Goal: Task Accomplishment & Management: Manage account settings

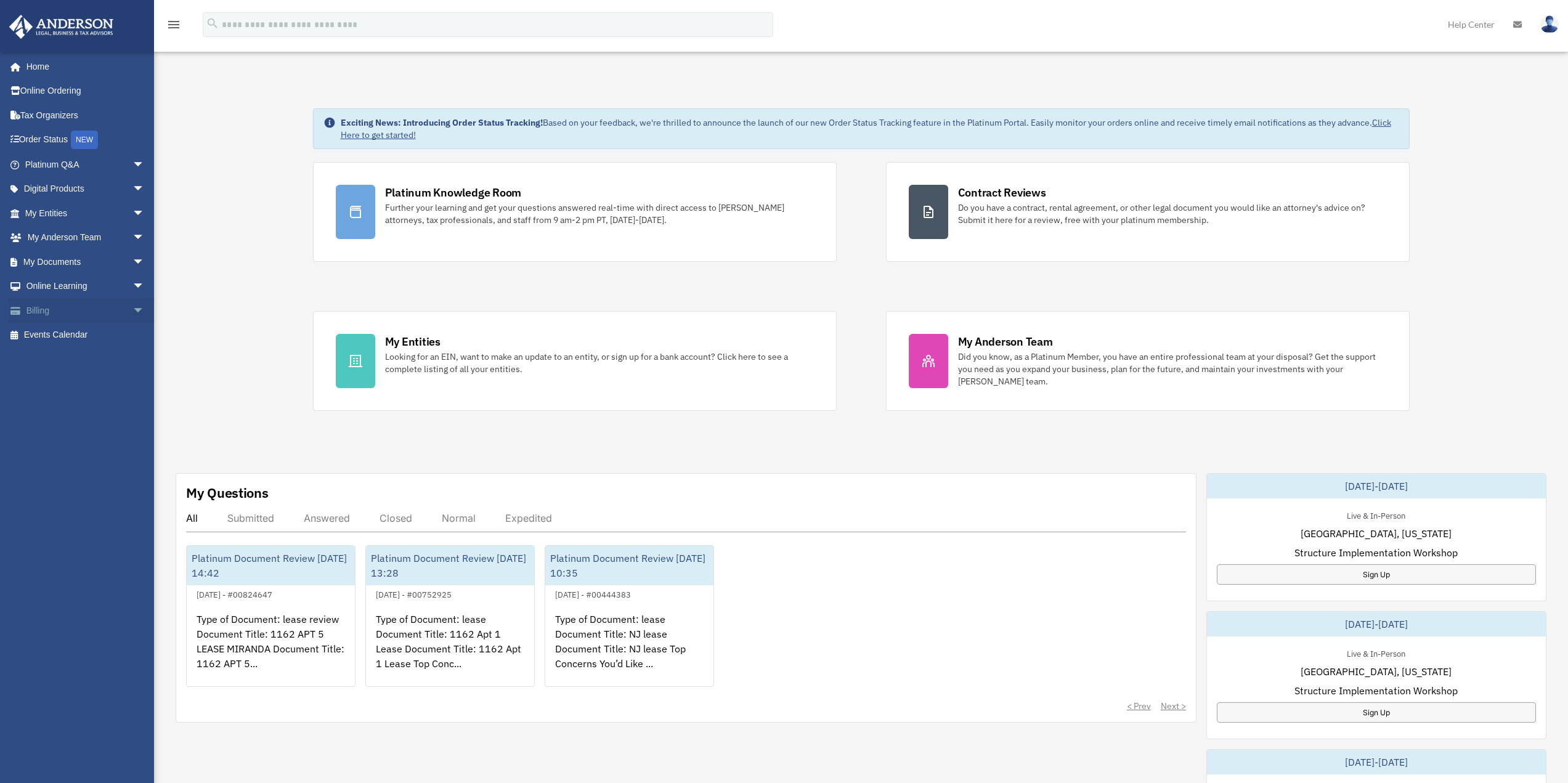
click at [57, 311] on link "Billing arrow_drop_down" at bounding box center [86, 310] width 154 height 25
click at [132, 311] on span "arrow_drop_down" at bounding box center [144, 311] width 25 height 25
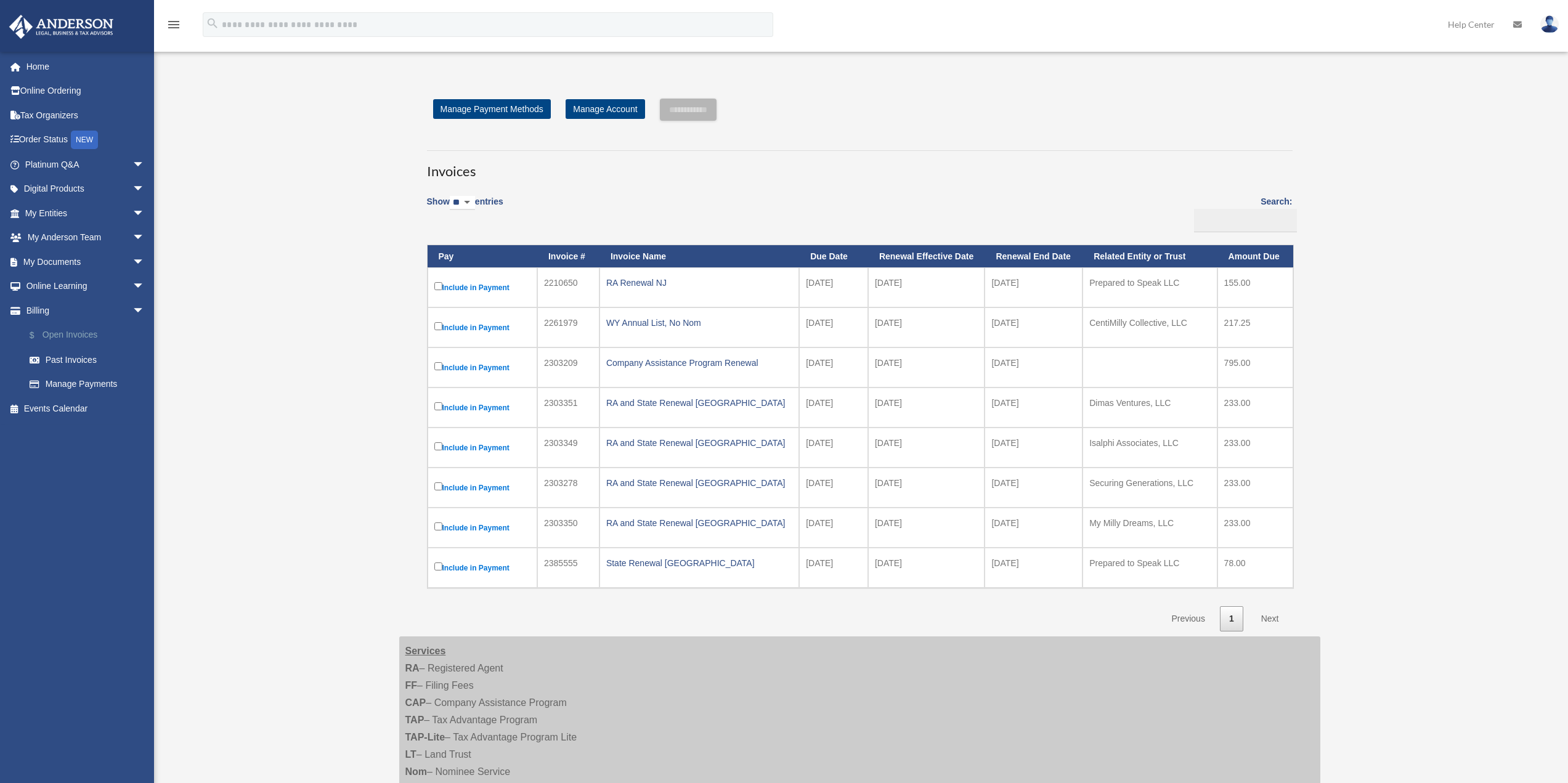
click at [88, 335] on link "$ Open Invoices" at bounding box center [90, 335] width 146 height 25
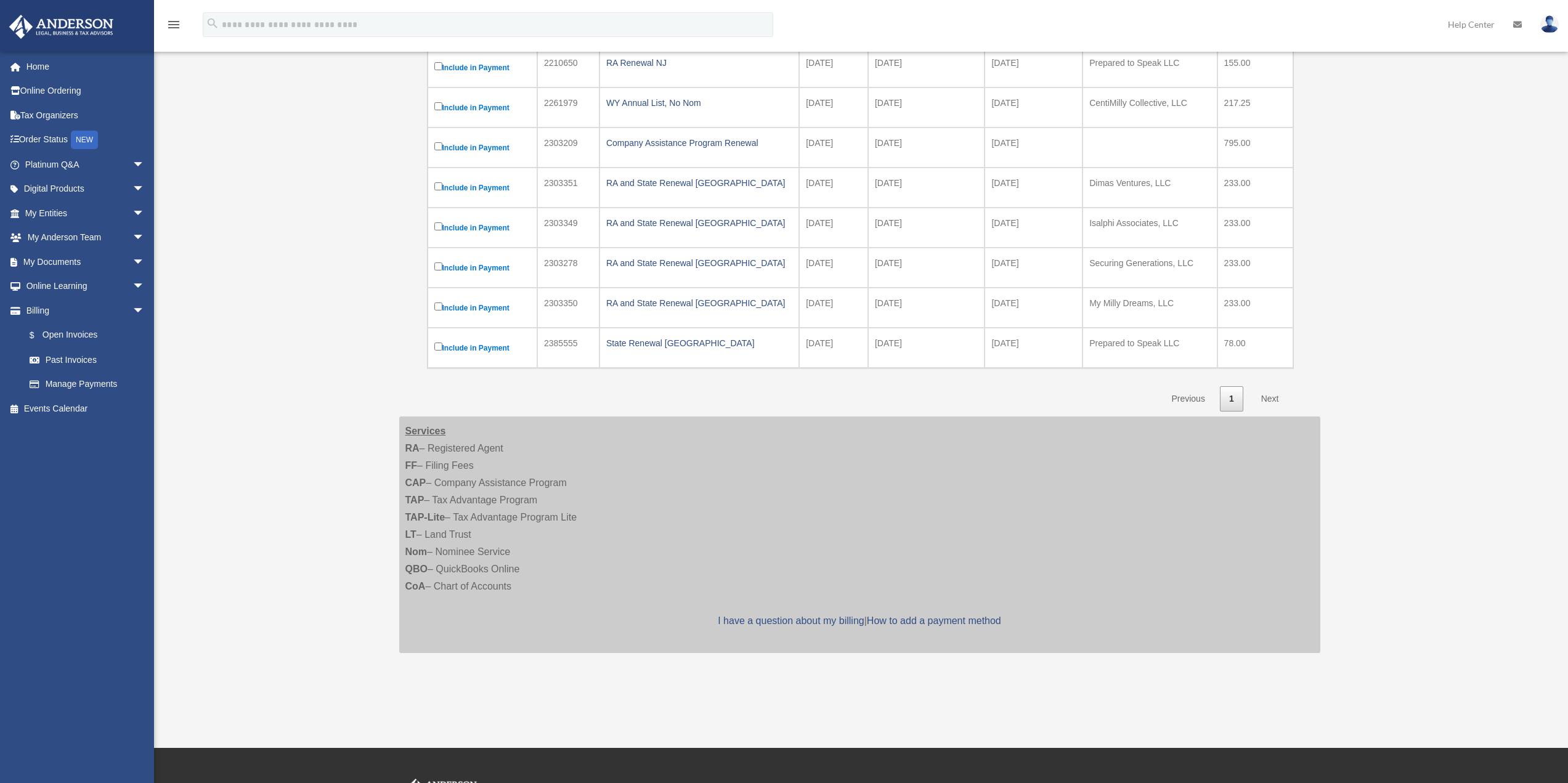
scroll to position [246, 0]
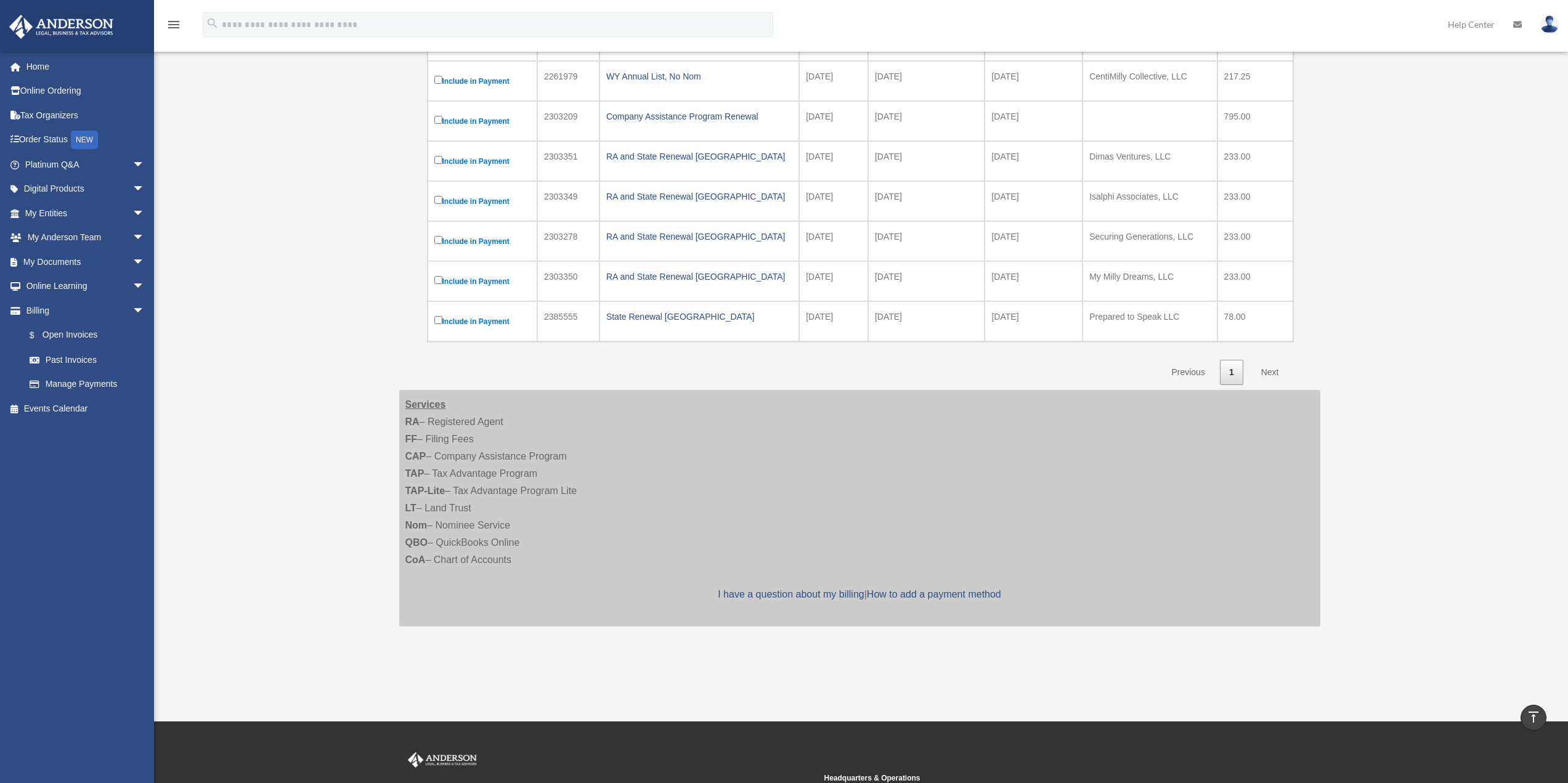
click at [1273, 370] on link "Next" at bounding box center [1270, 373] width 37 height 25
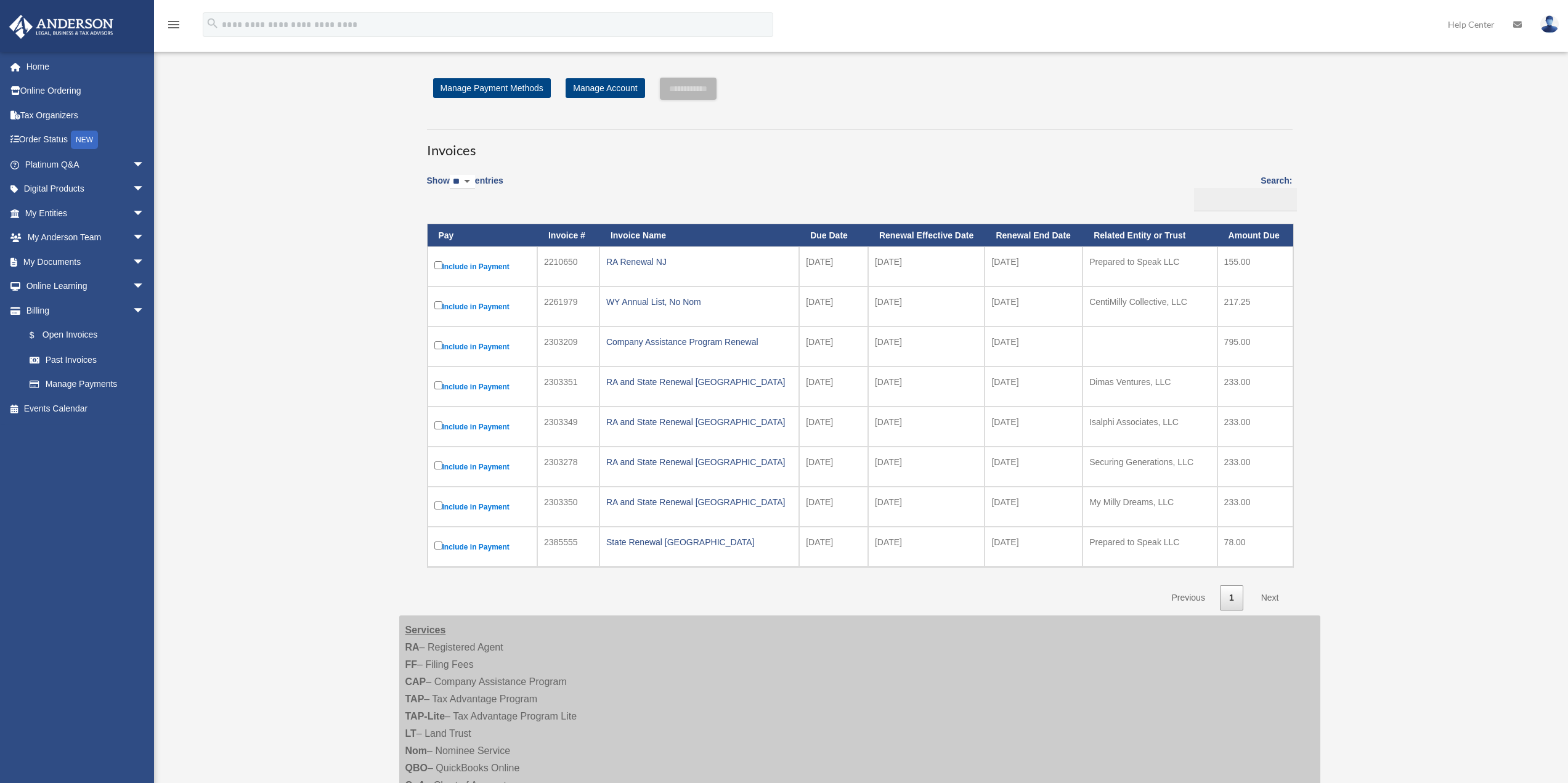
scroll to position [0, 0]
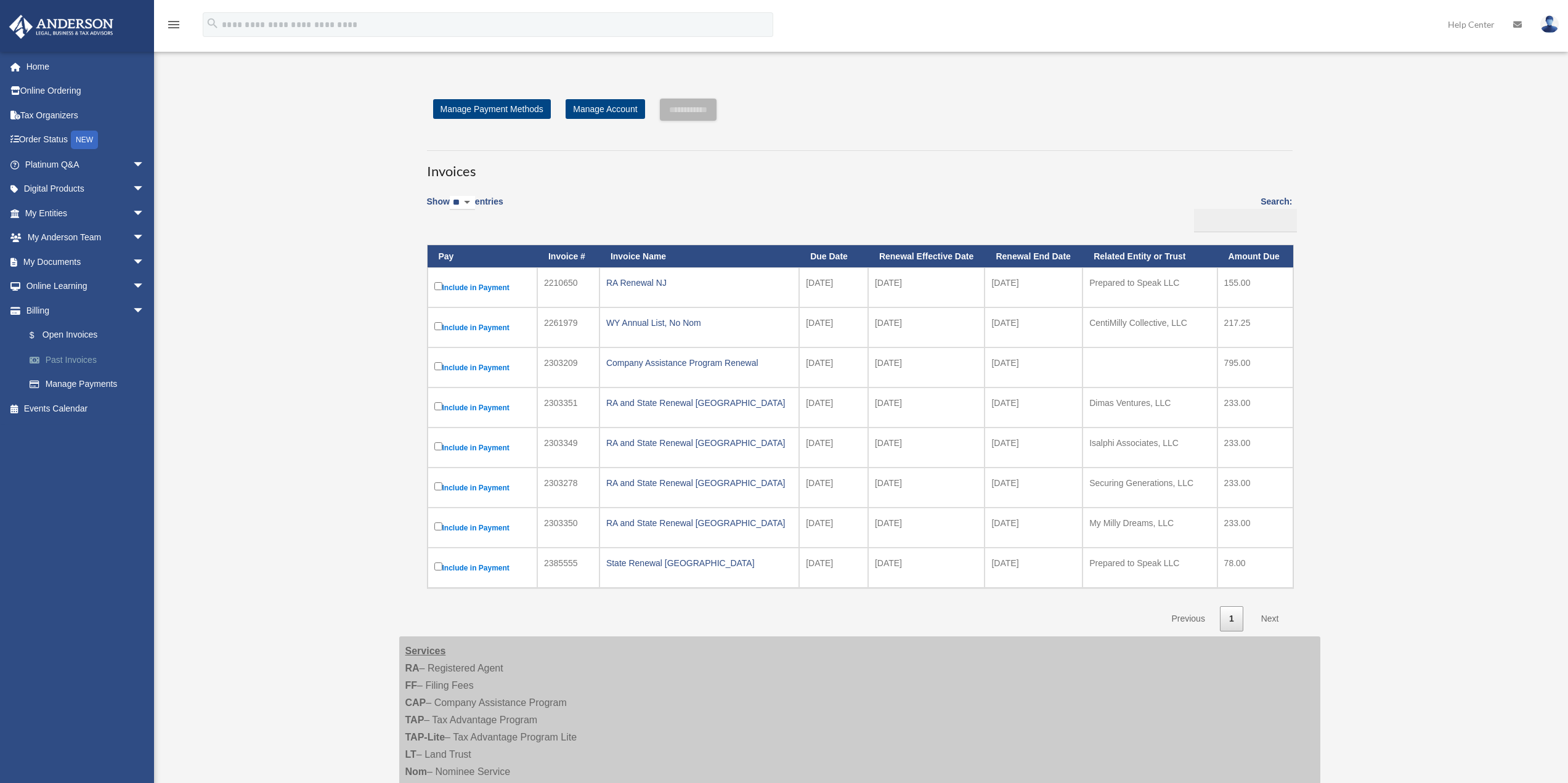
click at [89, 361] on link "Past Invoices" at bounding box center [90, 359] width 146 height 25
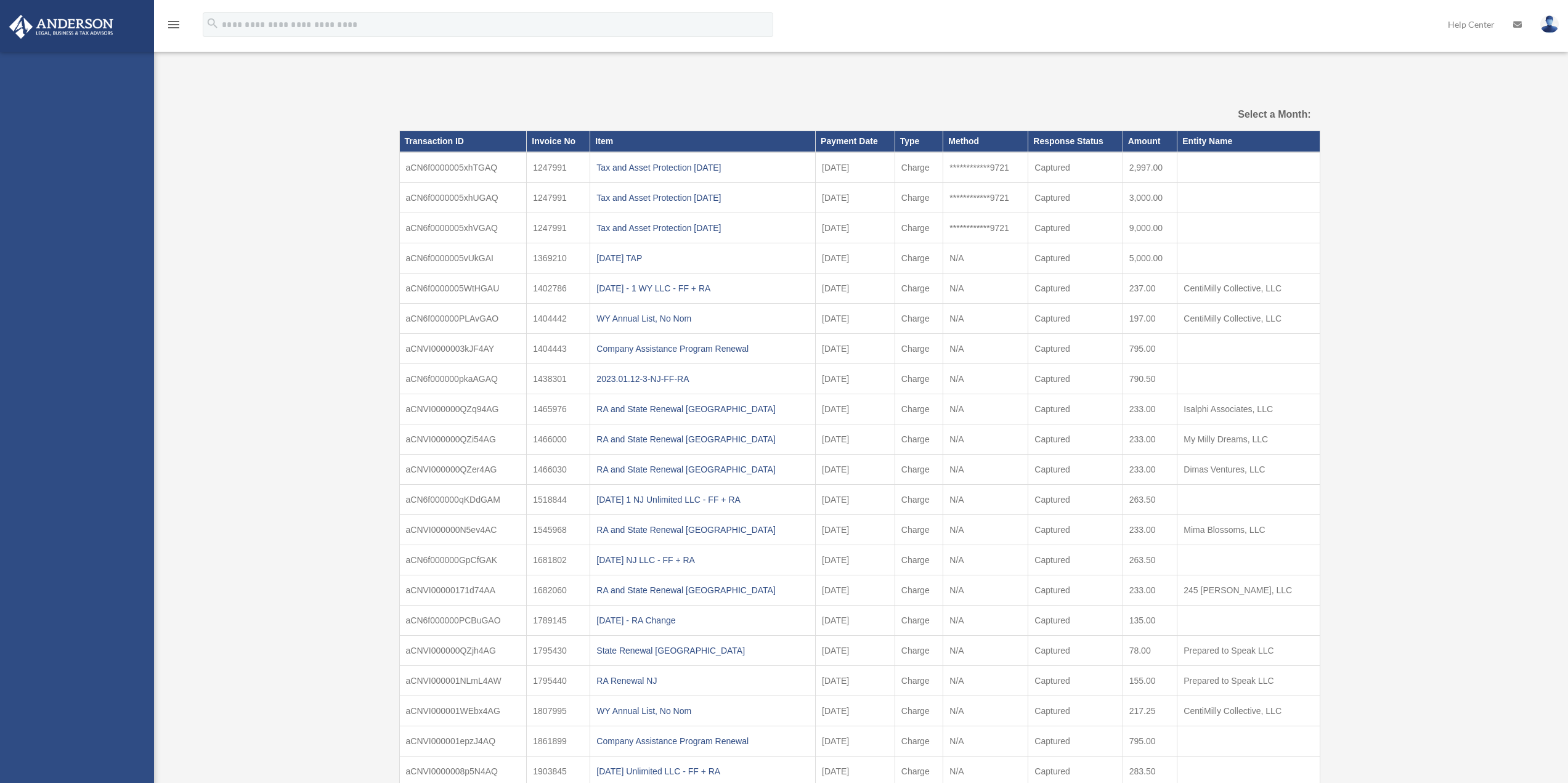
select select
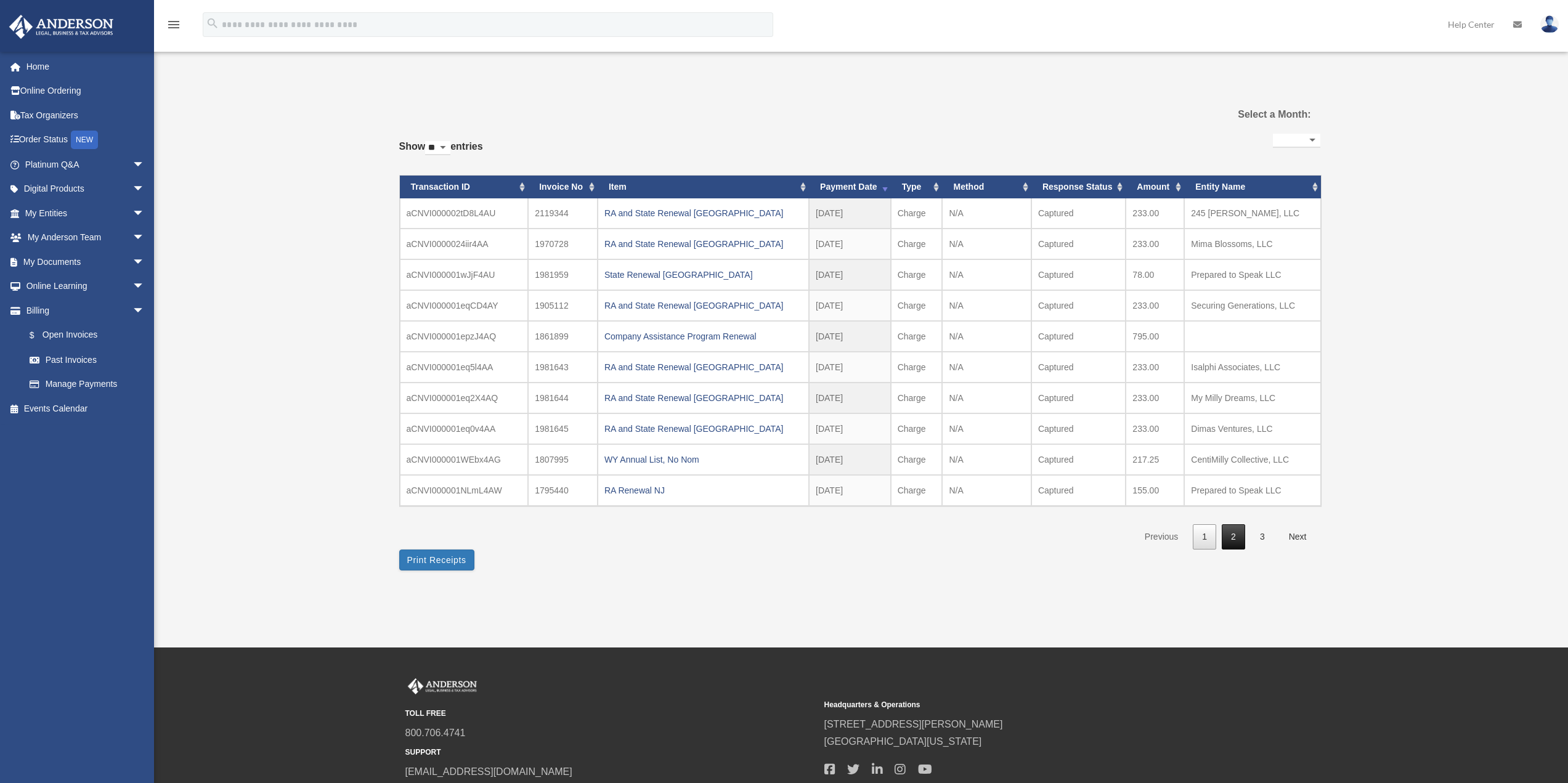
click at [1237, 536] on link "2" at bounding box center [1233, 537] width 23 height 25
click at [1261, 535] on link "3" at bounding box center [1262, 537] width 23 height 25
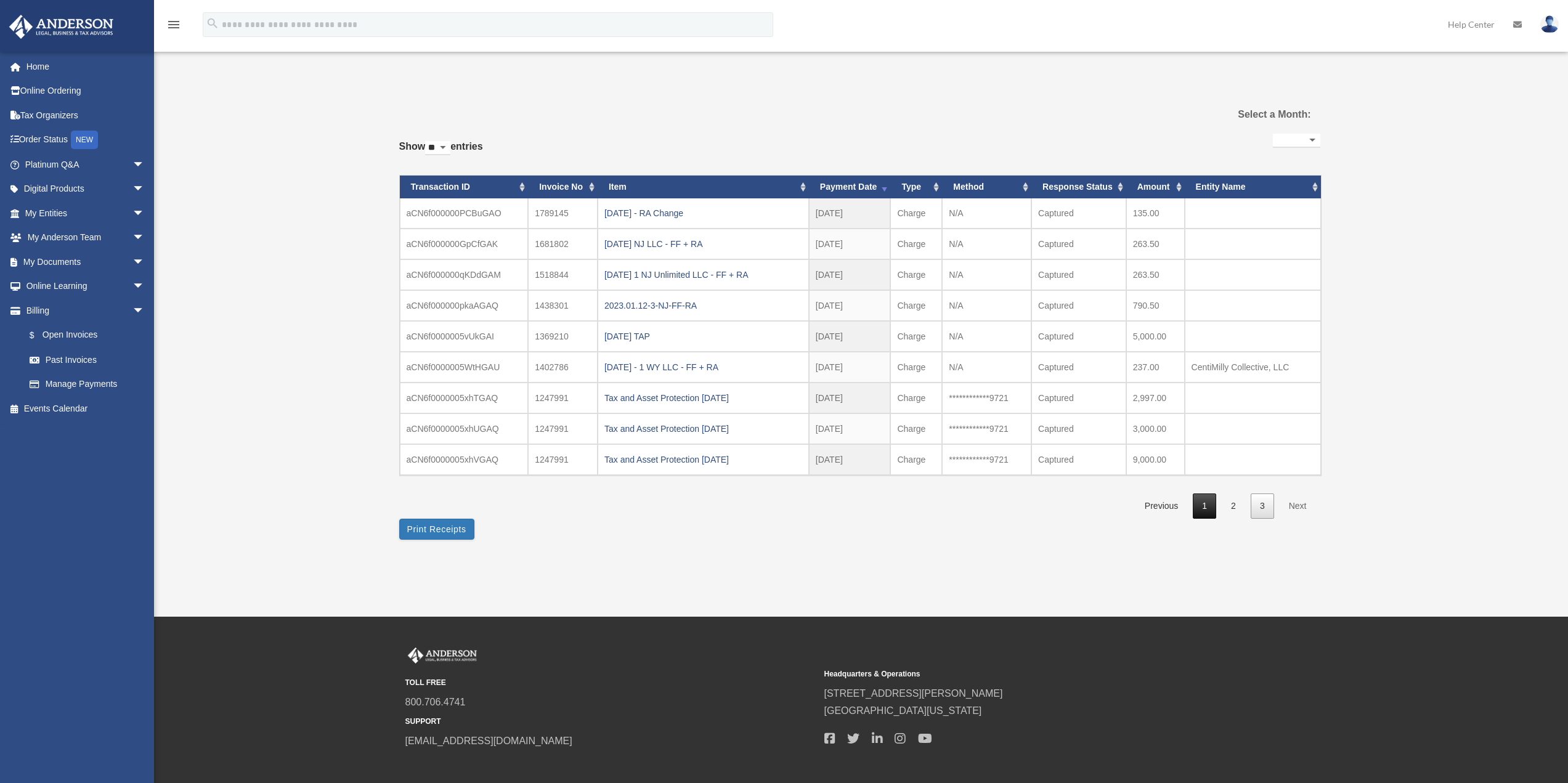
click at [1206, 508] on link "1" at bounding box center [1204, 506] width 23 height 25
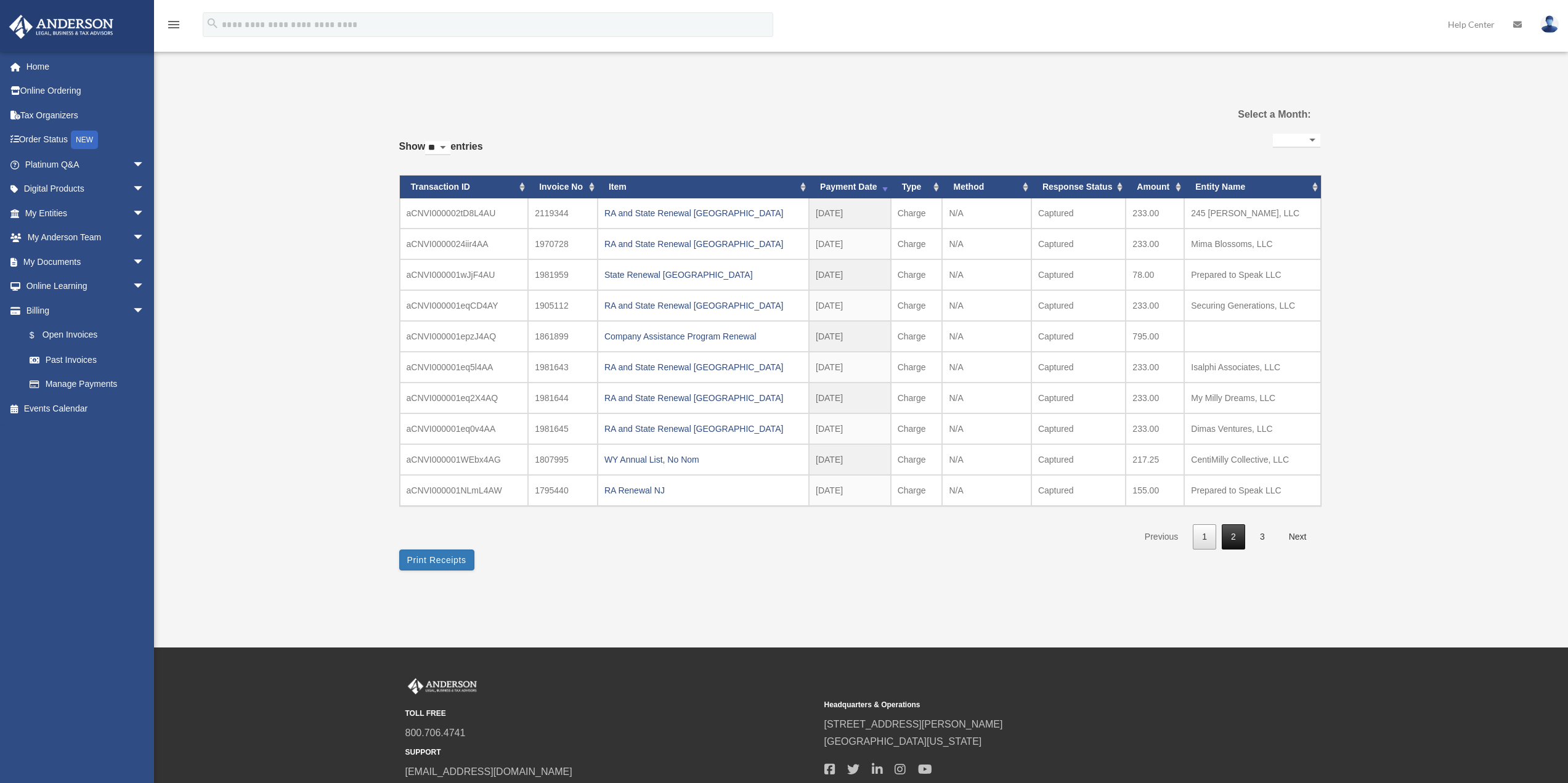
click at [1237, 536] on link "2" at bounding box center [1233, 537] width 23 height 25
